Goal: Task Accomplishment & Management: Manage account settings

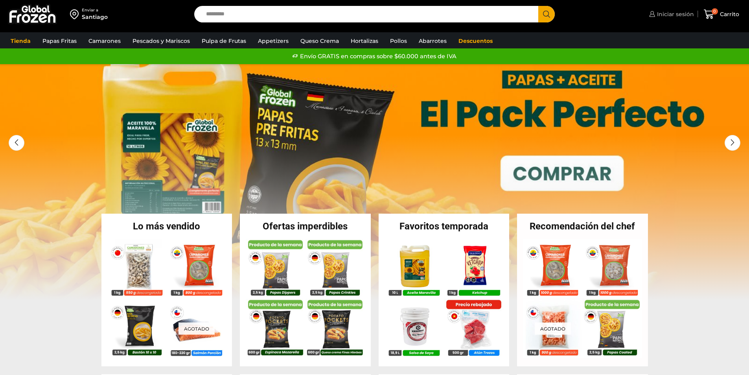
click at [668, 13] on span "Iniciar sesión" at bounding box center [674, 14] width 39 height 8
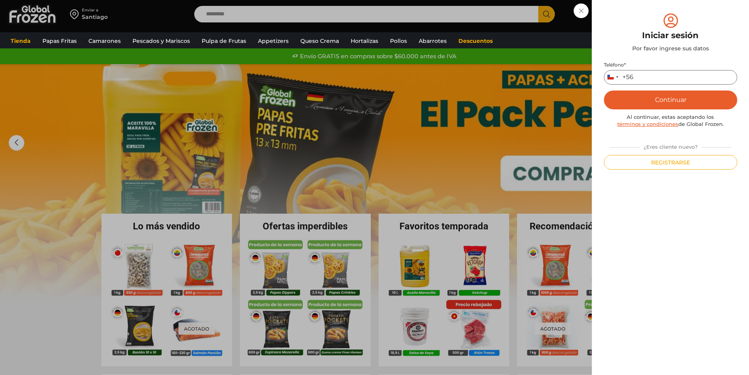
click at [675, 77] on input "Teléfono *" at bounding box center [670, 77] width 133 height 15
type input "*********"
click at [676, 101] on button "Continuar" at bounding box center [670, 99] width 133 height 19
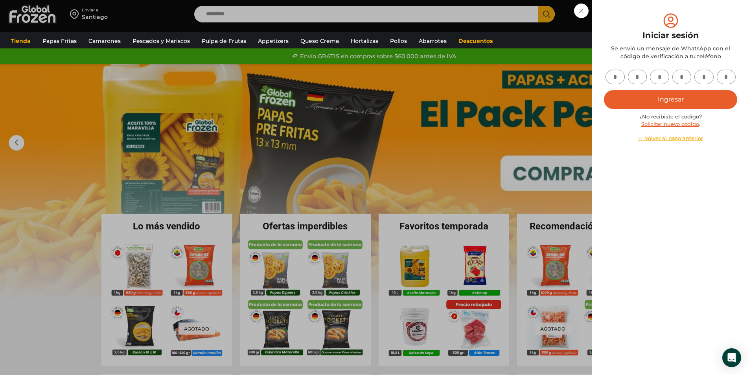
click at [619, 77] on input "text" at bounding box center [615, 77] width 19 height 15
type input "*"
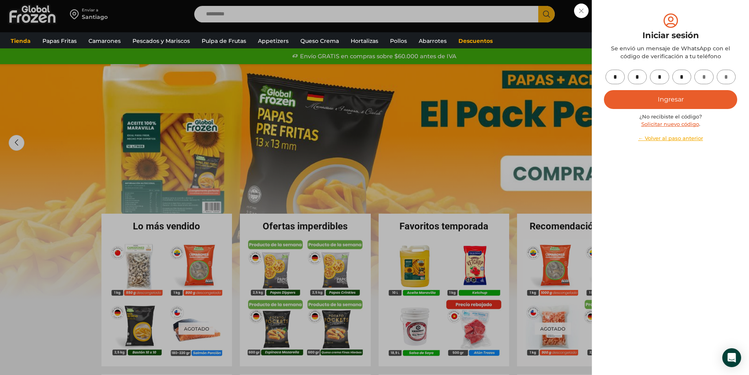
type input "*"
click at [604, 90] on button "Ingresar" at bounding box center [670, 99] width 133 height 19
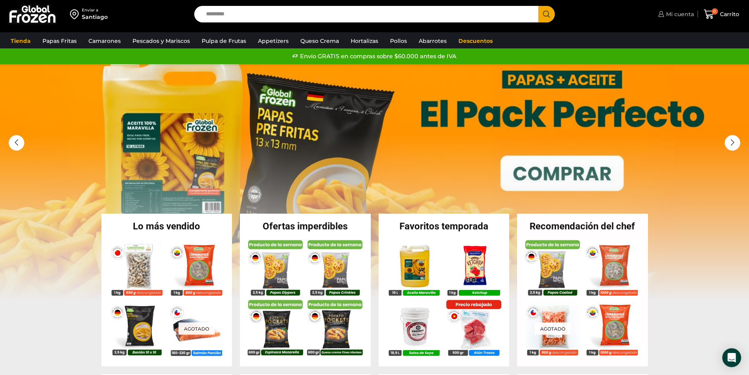
click at [667, 11] on span "Mi cuenta" at bounding box center [679, 14] width 30 height 8
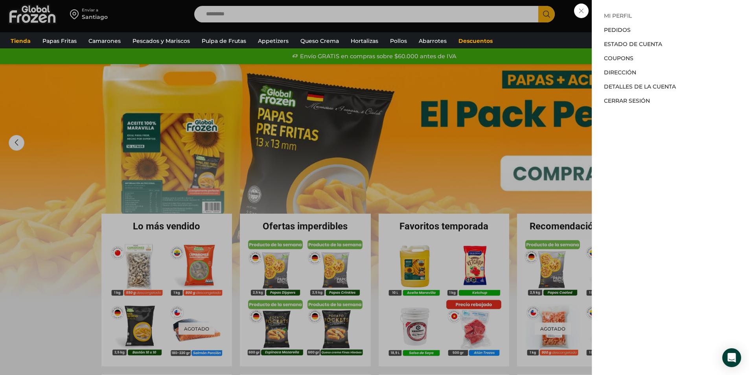
click at [612, 14] on link "Mi perfil" at bounding box center [618, 15] width 28 height 7
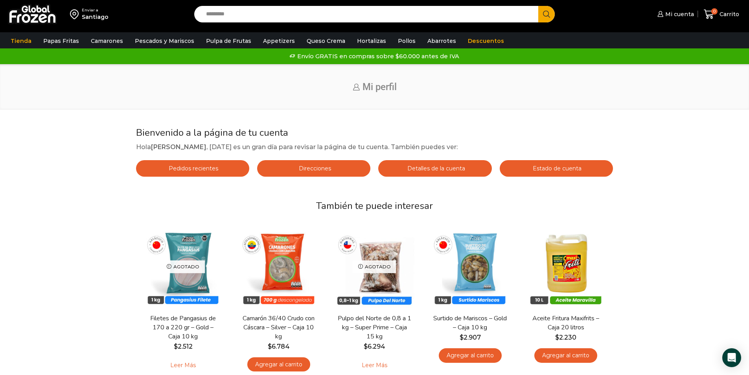
click at [442, 163] on link "Detalles de la cuenta" at bounding box center [434, 168] width 113 height 17
